Goal: Check status: Check status

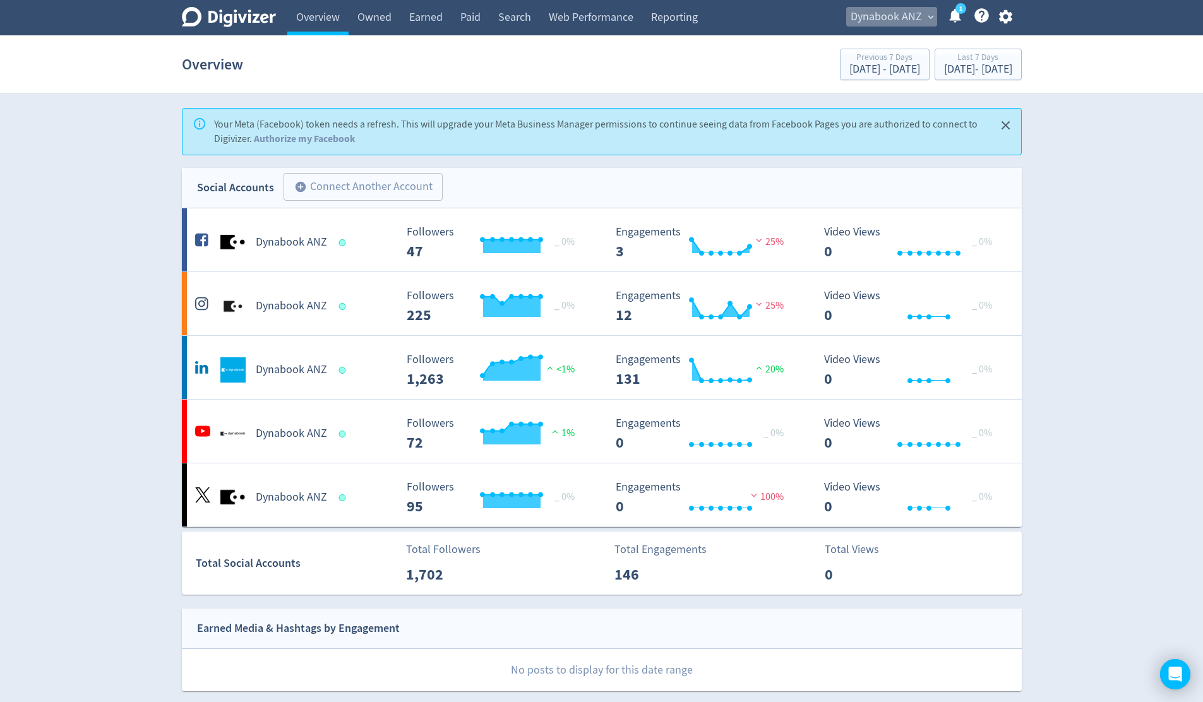
click at [925, 18] on span "expand_more" at bounding box center [930, 16] width 11 height 11
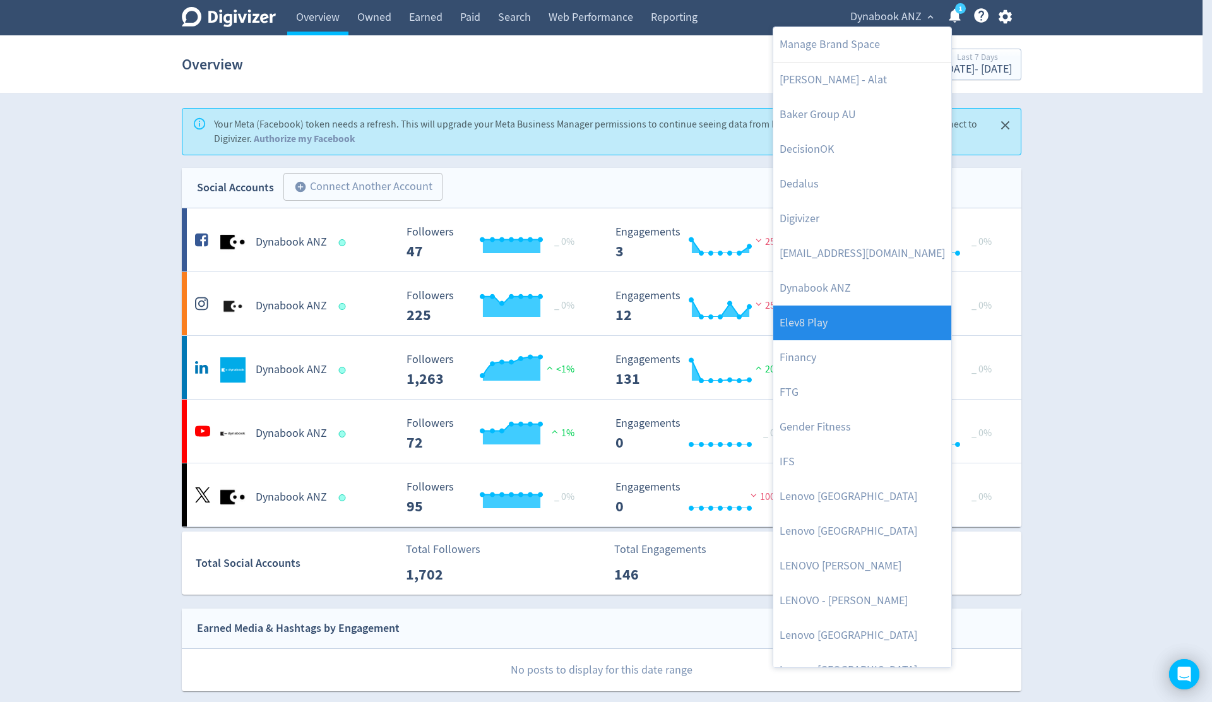
click at [866, 324] on link "Elev8 Play" at bounding box center [863, 323] width 178 height 35
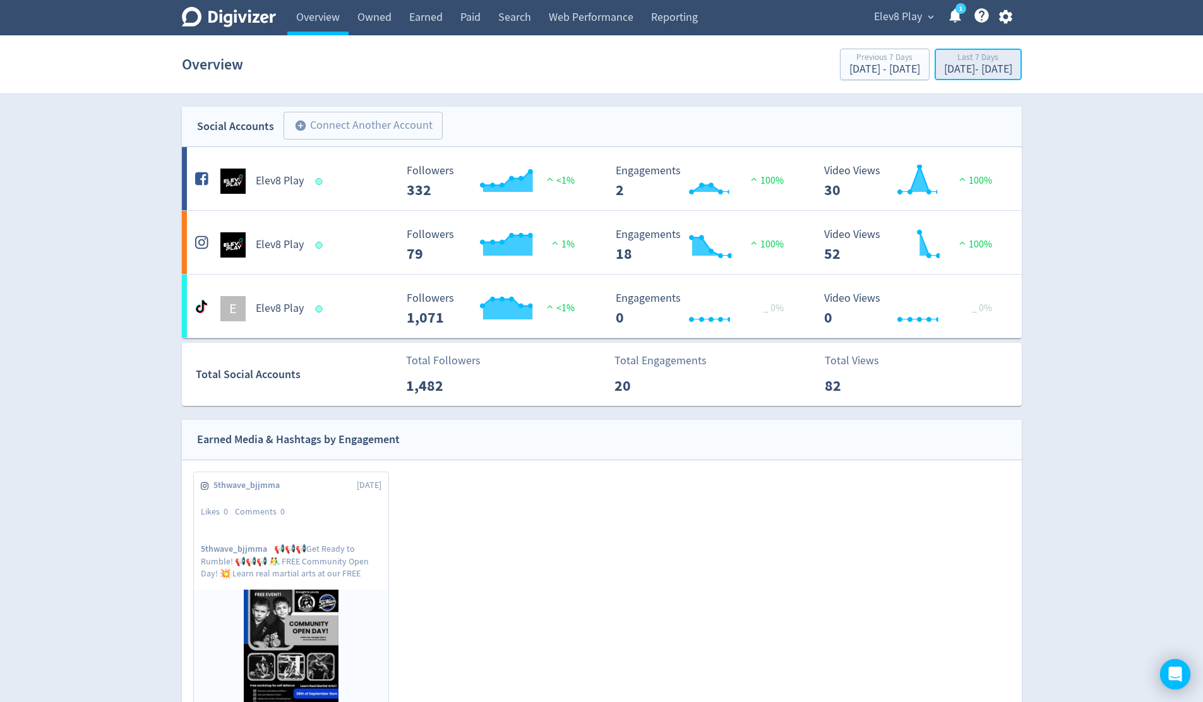
click at [944, 68] on div "[DATE] - [DATE]" at bounding box center [978, 69] width 68 height 11
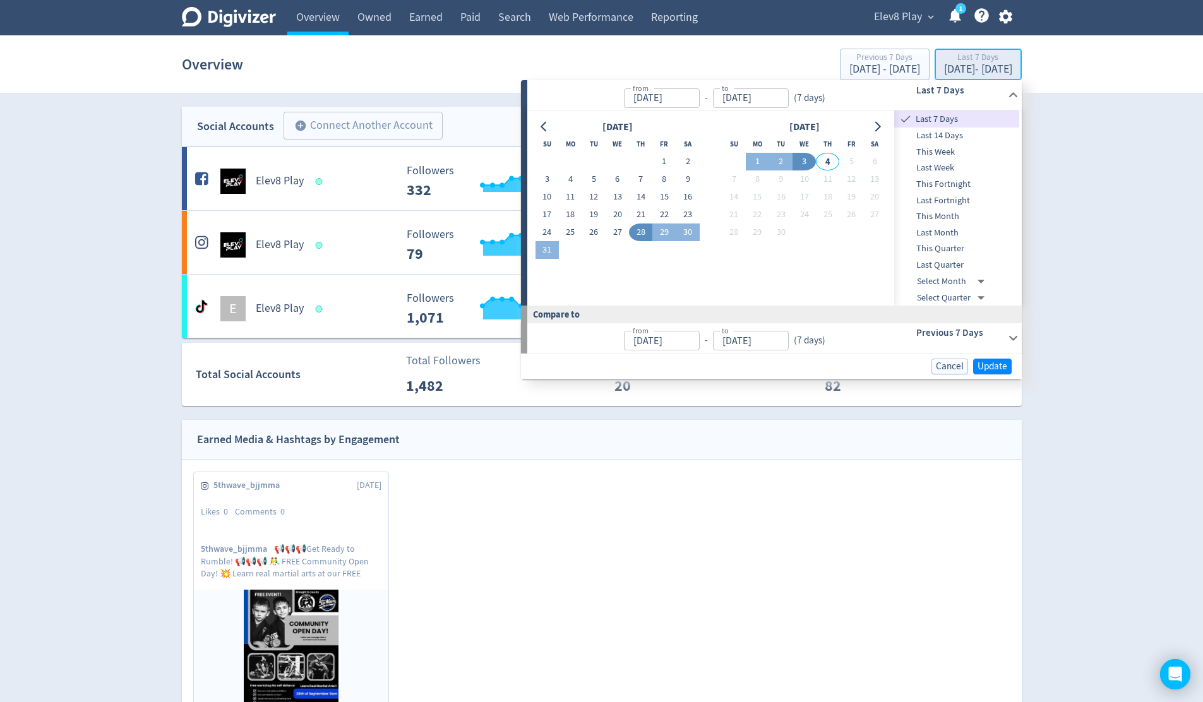
type input "[DATE]"
click at [966, 136] on span "Last 14 Days" at bounding box center [956, 136] width 125 height 14
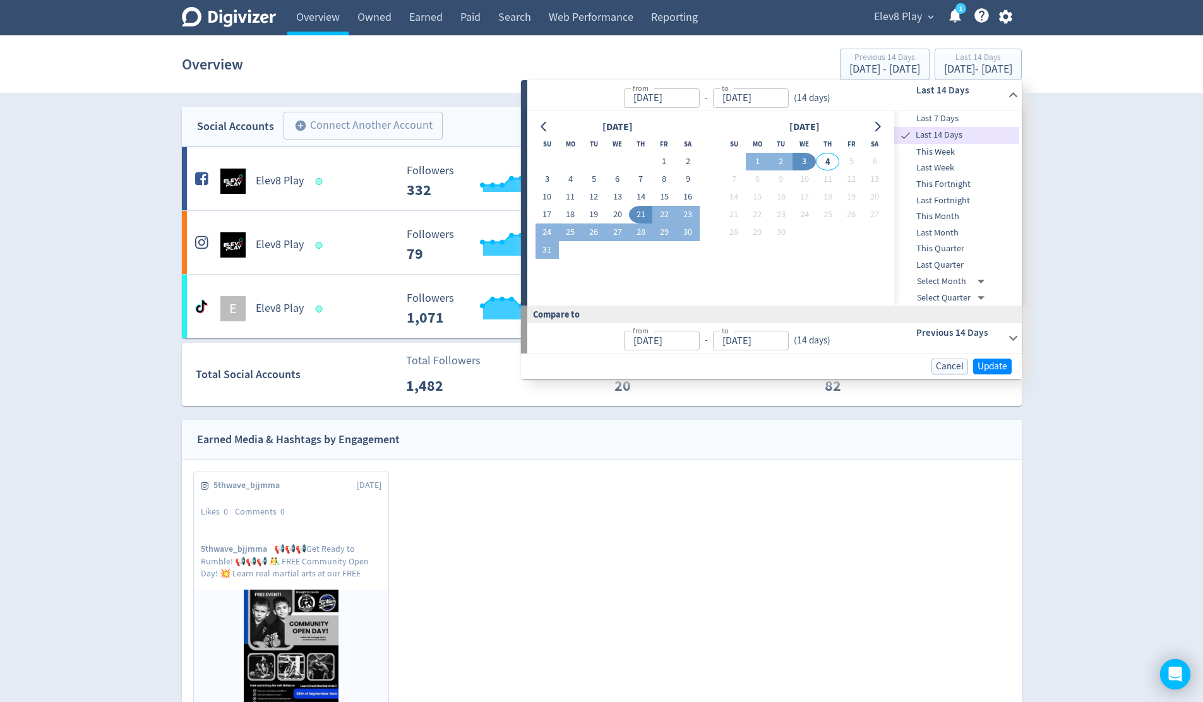
type input "[DATE]"
click at [992, 368] on span "Update" at bounding box center [993, 366] width 30 height 9
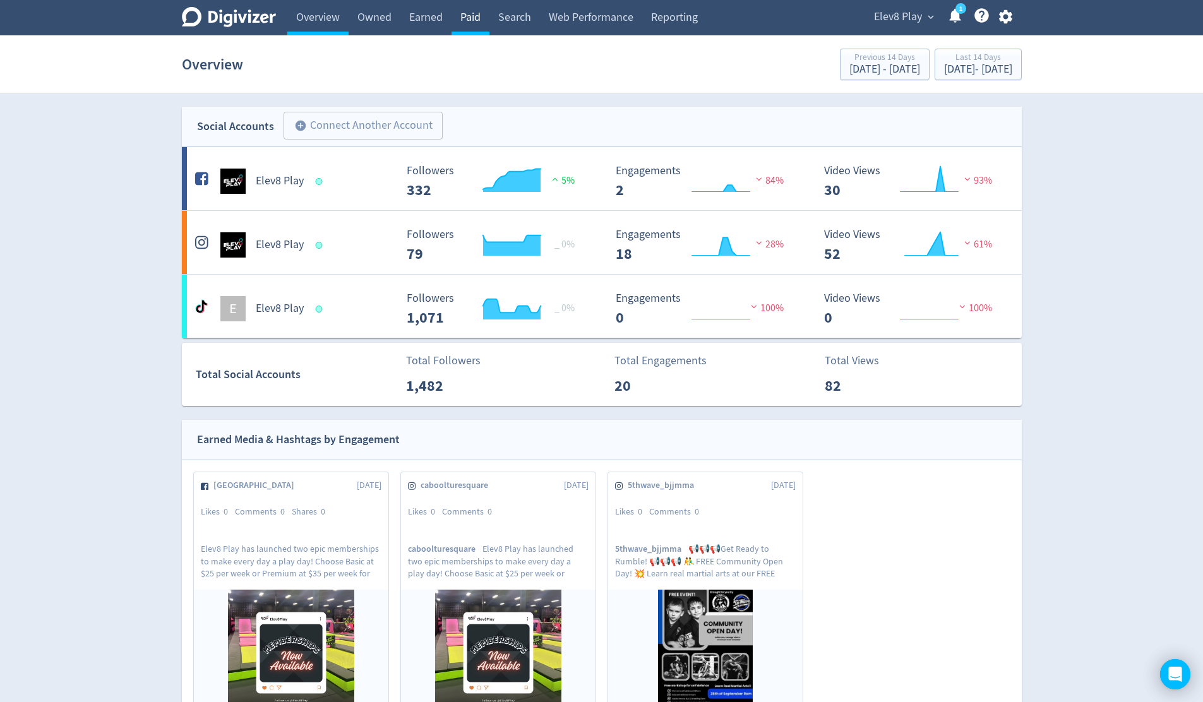
click at [475, 16] on link "Paid" at bounding box center [471, 17] width 38 height 35
